Goal: Task Accomplishment & Management: Manage account settings

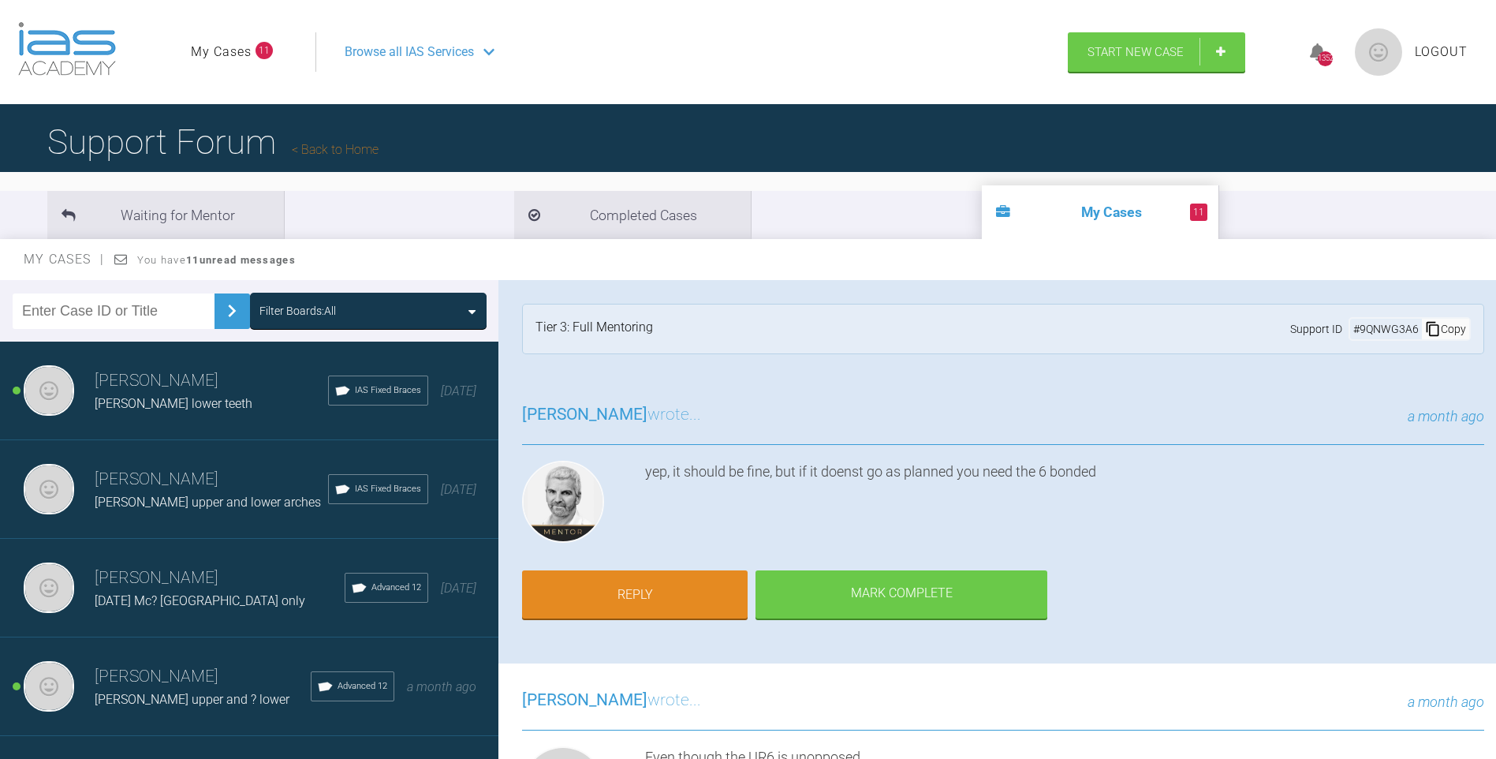
scroll to position [7444, 0]
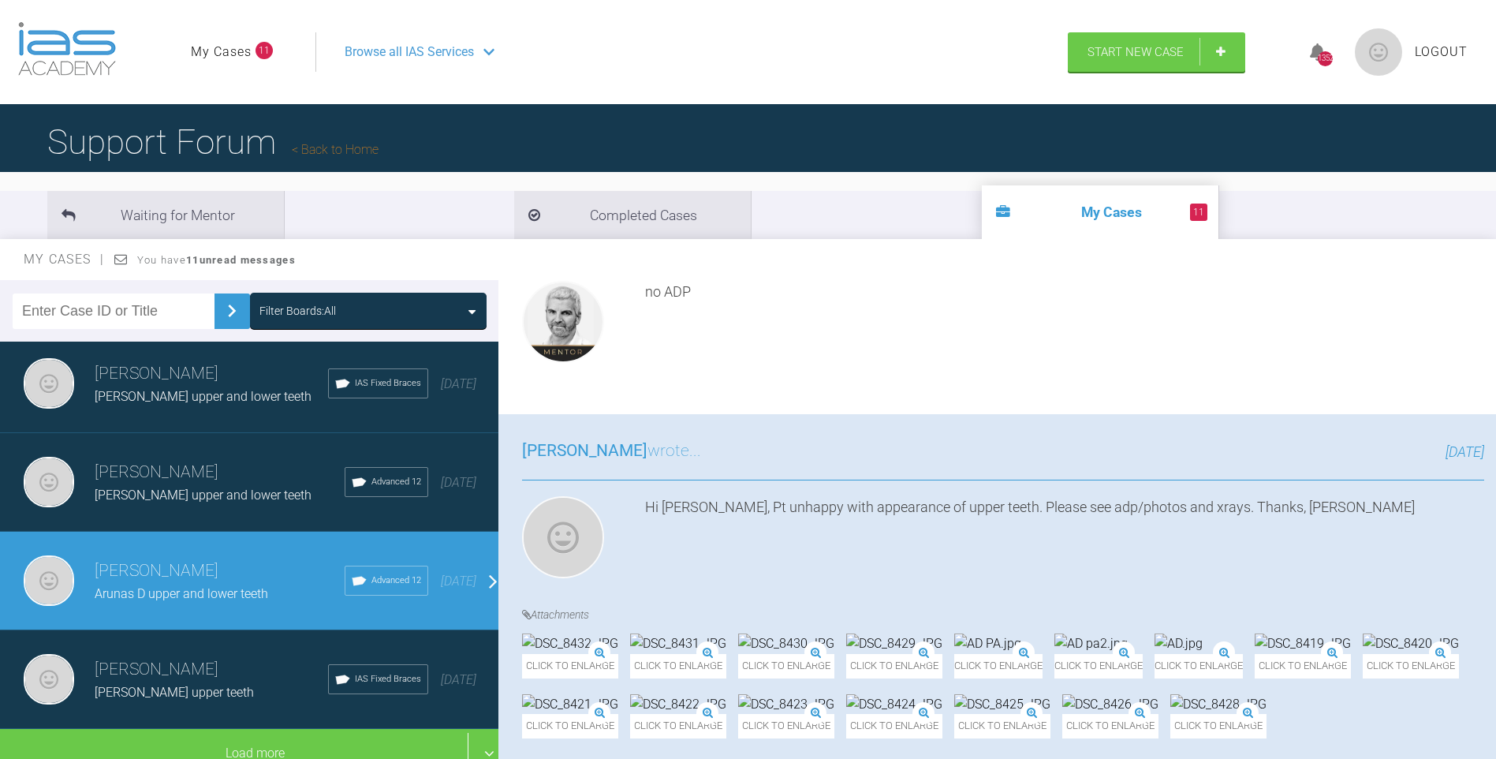
click at [1447, 50] on span "Logout" at bounding box center [1441, 52] width 53 height 21
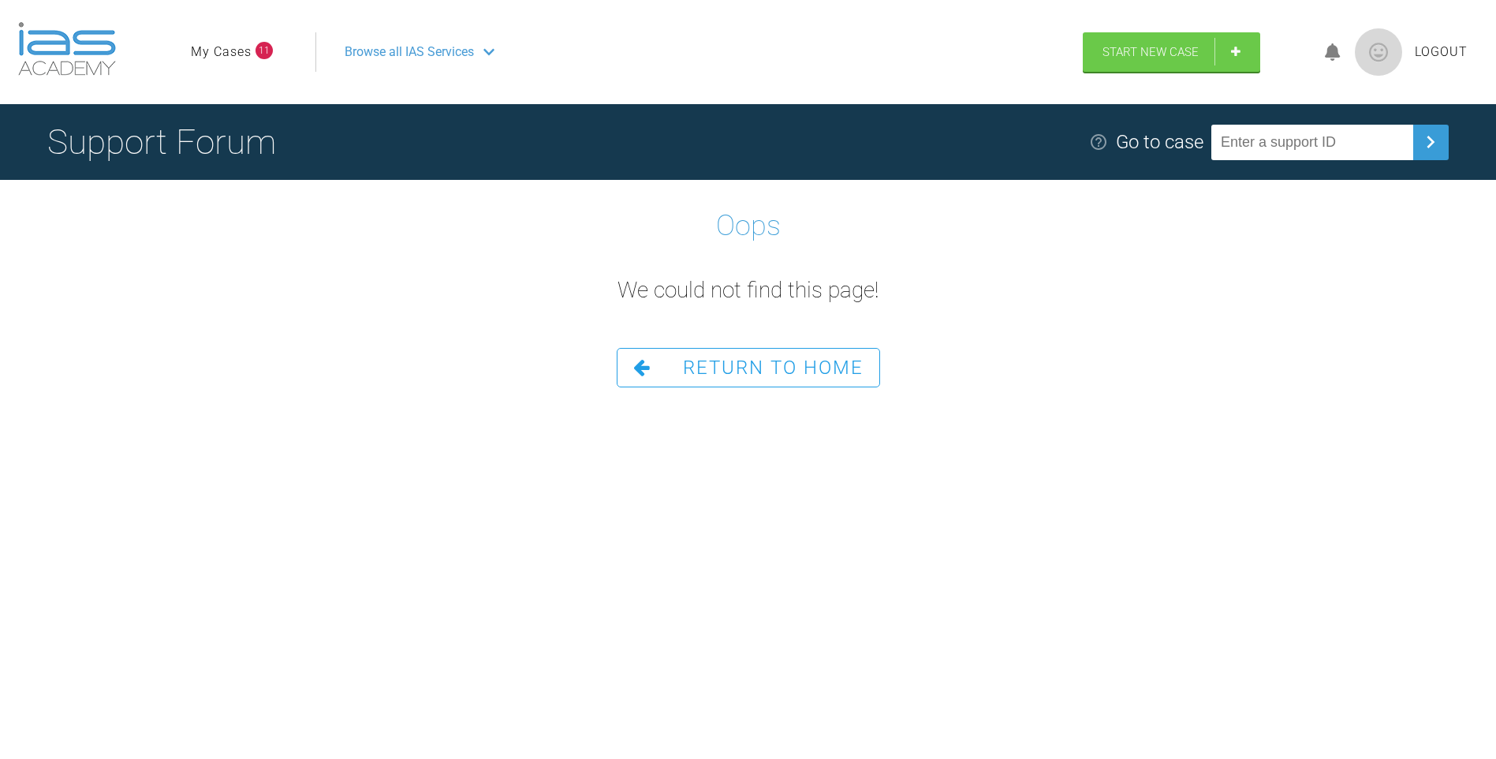
click at [1462, 42] on span "Logout" at bounding box center [1441, 52] width 53 height 21
